Goal: Transaction & Acquisition: Download file/media

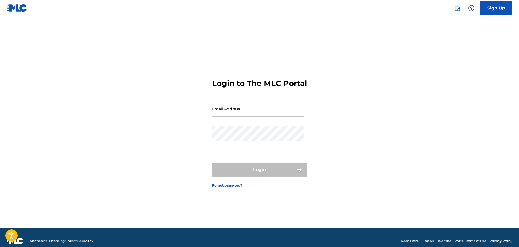
type input "[EMAIL_ADDRESS][DOMAIN_NAME]"
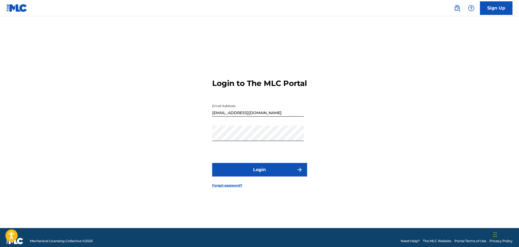
click at [253, 173] on button "Login" at bounding box center [259, 170] width 95 height 14
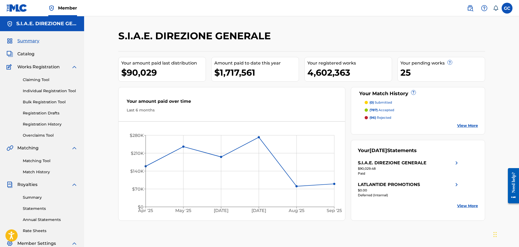
click at [38, 200] on link "Summary" at bounding box center [50, 198] width 55 height 6
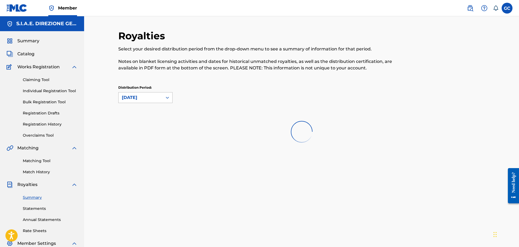
click at [139, 100] on div "[DATE]" at bounding box center [140, 97] width 37 height 7
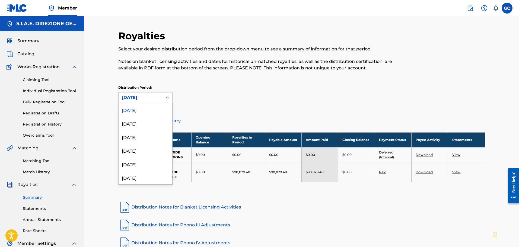
click at [139, 106] on div "[DATE]" at bounding box center [146, 110] width 54 height 14
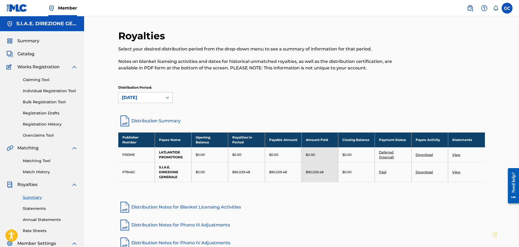
click at [214, 84] on div "Royalties Select your desired distribution period from the drop-down menu to se…" at bounding box center [301, 72] width 367 height 85
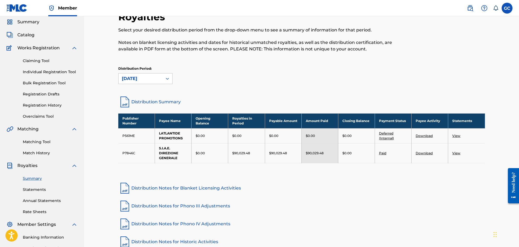
scroll to position [27, 0]
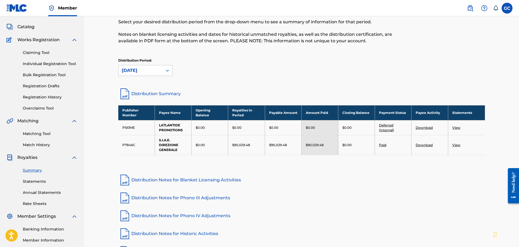
click at [27, 182] on link "Statements" at bounding box center [50, 182] width 55 height 6
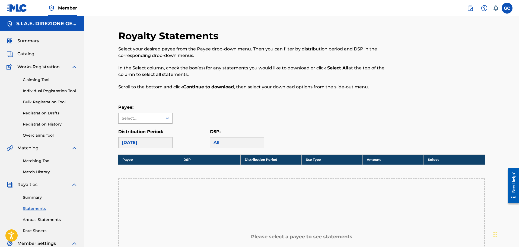
click at [149, 117] on div "Select..." at bounding box center [140, 119] width 37 height 6
click at [145, 156] on div "S.I.A.E. DIREZIONE GENERALE" at bounding box center [146, 154] width 54 height 20
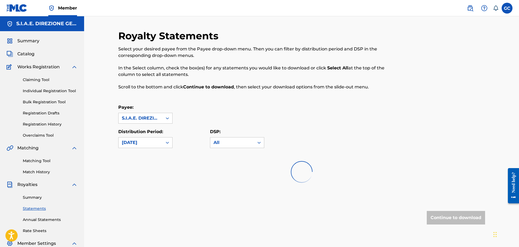
click at [199, 101] on div "Royalty Statements Select your desired payee from the Payee drop-down menu. The…" at bounding box center [301, 138] width 367 height 217
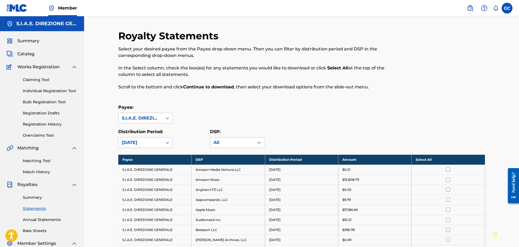
click at [445, 160] on th "Select All" at bounding box center [448, 160] width 73 height 10
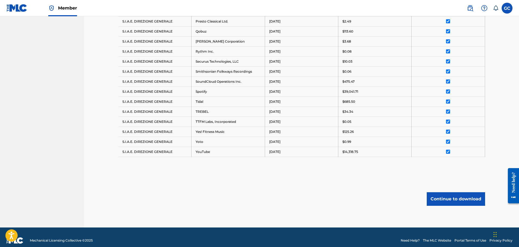
scroll to position [426, 0]
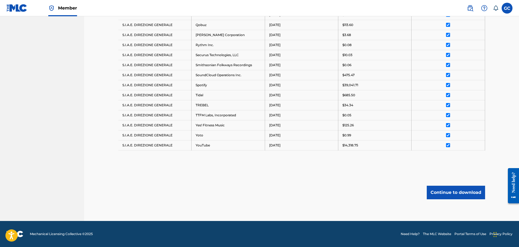
click at [453, 191] on button "Continue to download" at bounding box center [456, 193] width 58 height 14
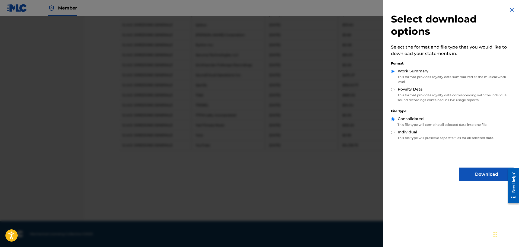
click at [476, 173] on button "Download" at bounding box center [486, 175] width 54 height 14
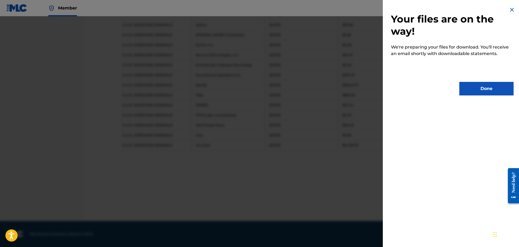
click at [472, 89] on button "Done" at bounding box center [486, 89] width 54 height 14
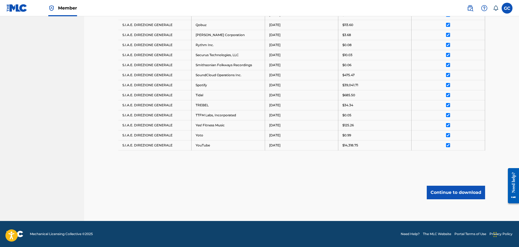
click at [357, 191] on div "Continue to download" at bounding box center [301, 193] width 367 height 14
drag, startPoint x: 219, startPoint y: 215, endPoint x: 216, endPoint y: 208, distance: 7.8
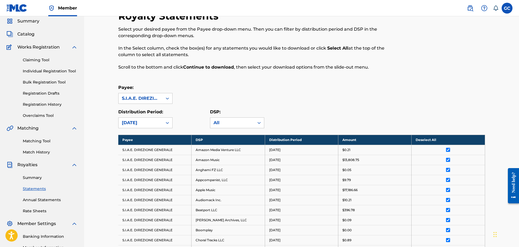
scroll to position [0, 0]
